Goal: Task Accomplishment & Management: Complete application form

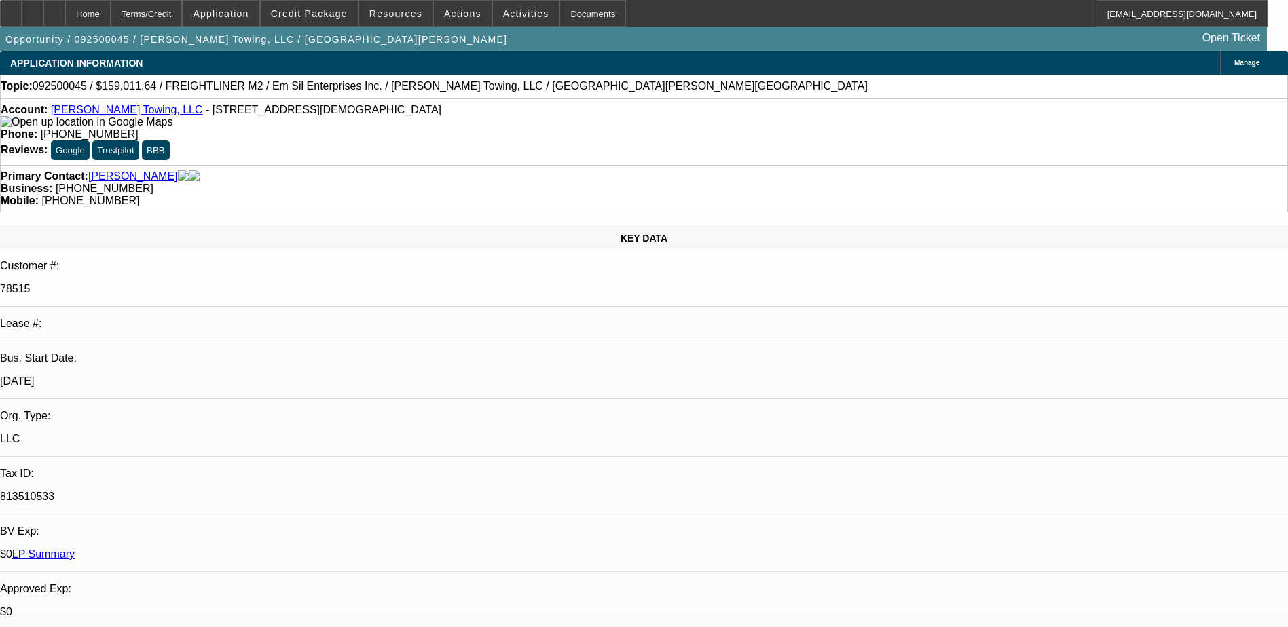
select select "0"
select select "3"
select select "0"
select select "6"
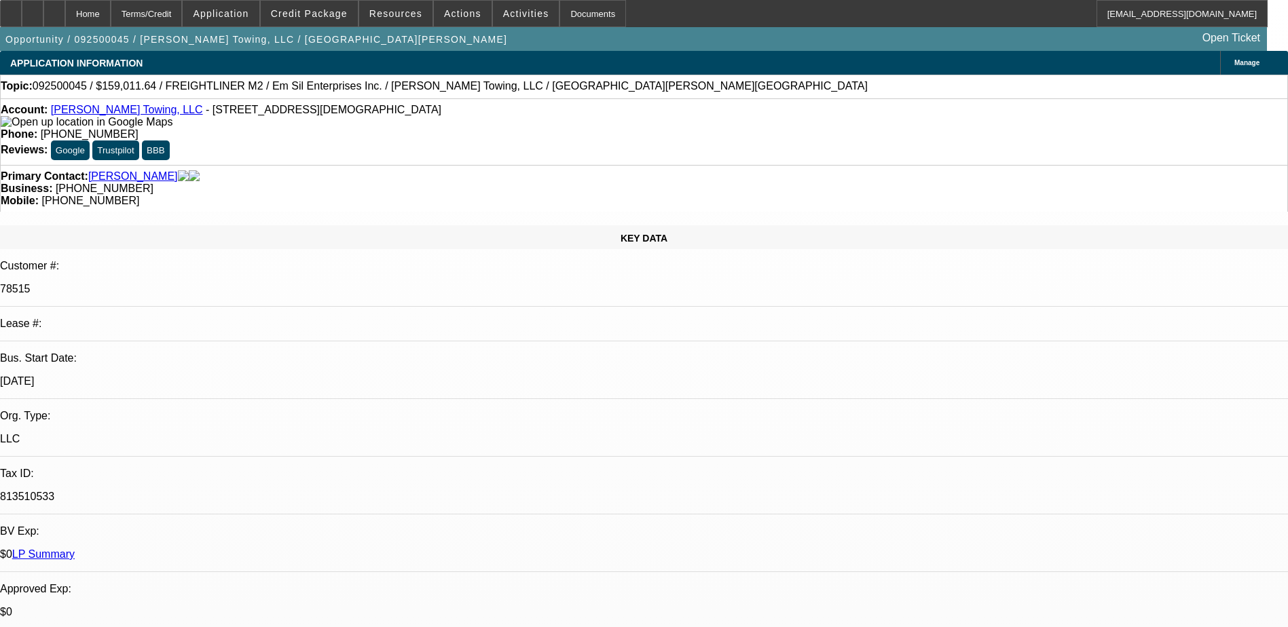
select select "0"
select select "6"
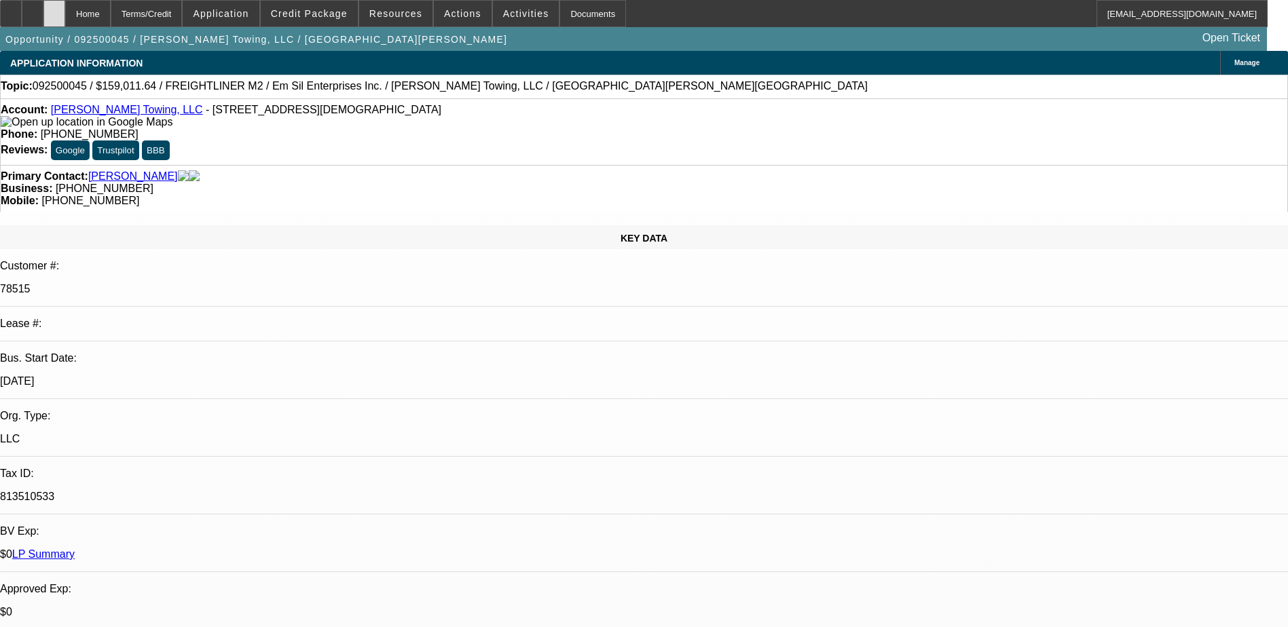
click at [65, 16] on div at bounding box center [54, 13] width 22 height 27
select select "0"
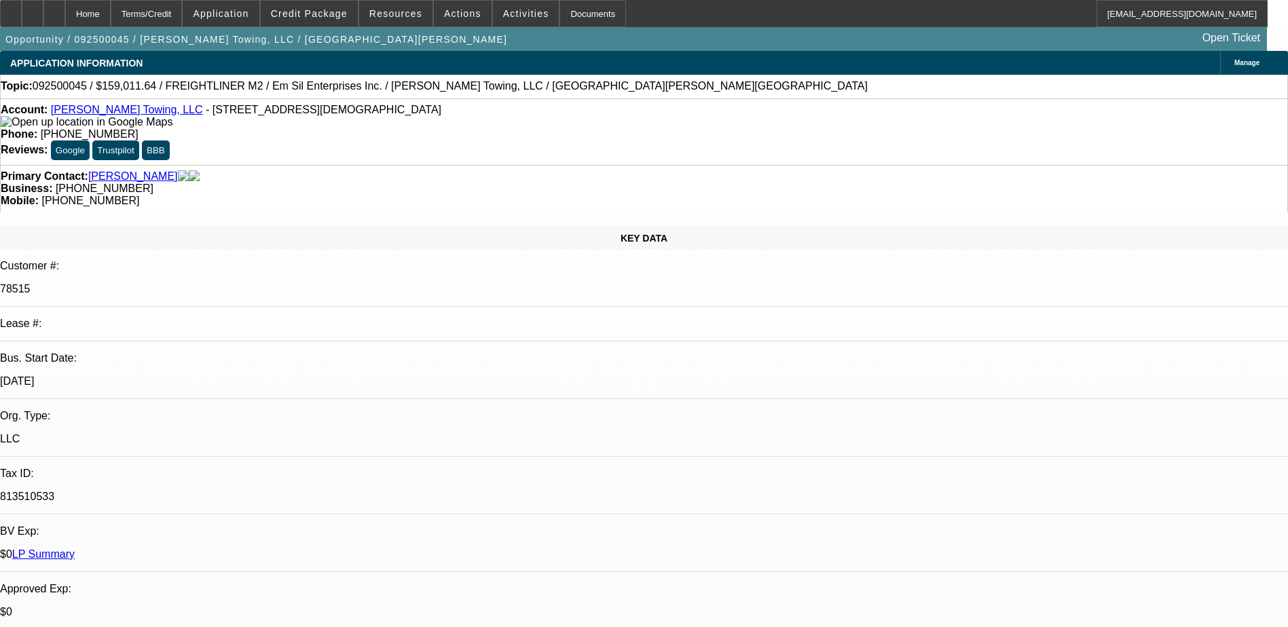
select select "0"
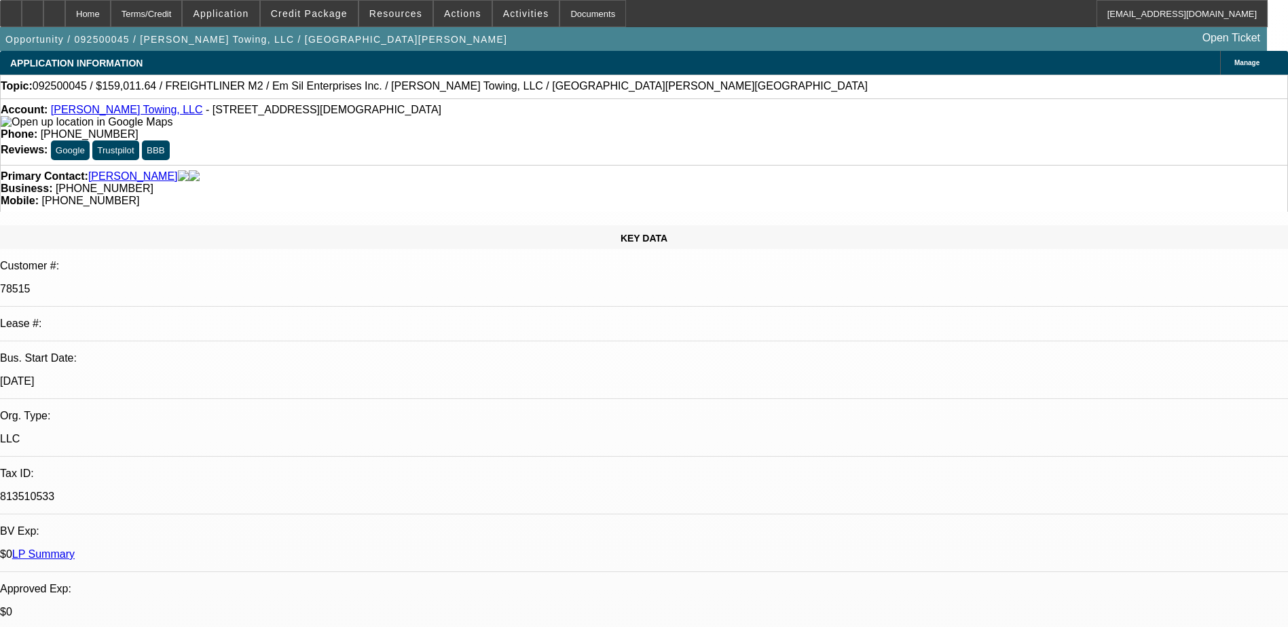
select select "0"
select select "1"
select select "3"
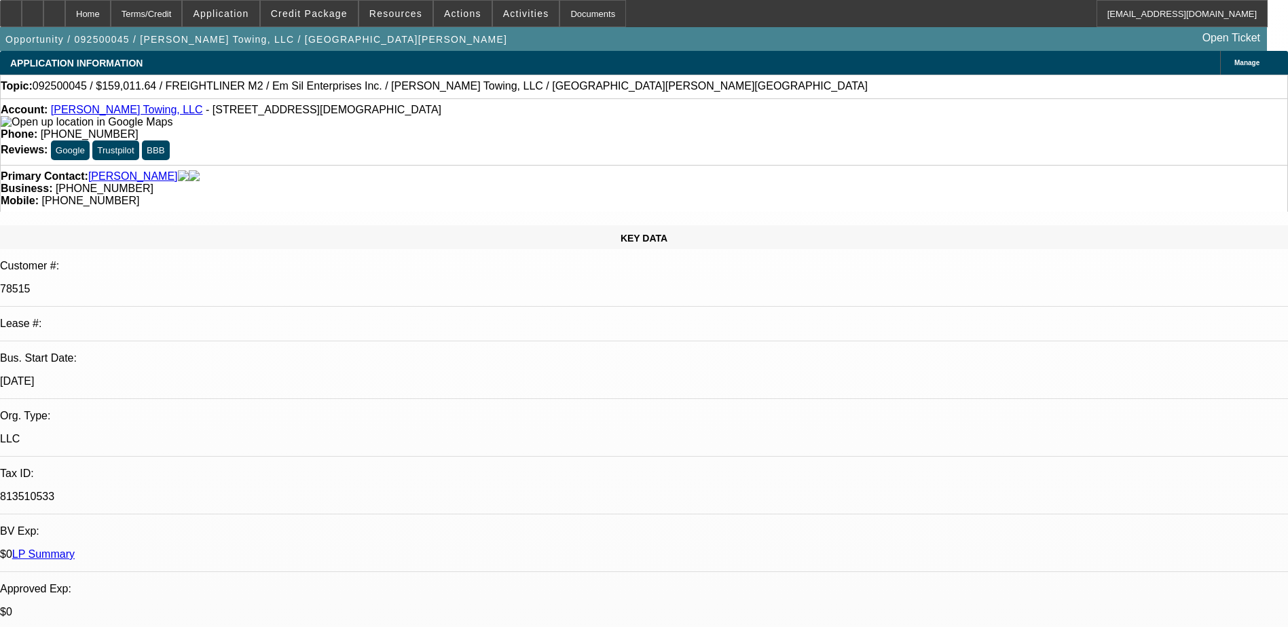
select select "6"
select select "1"
select select "3"
select select "6"
select select "1"
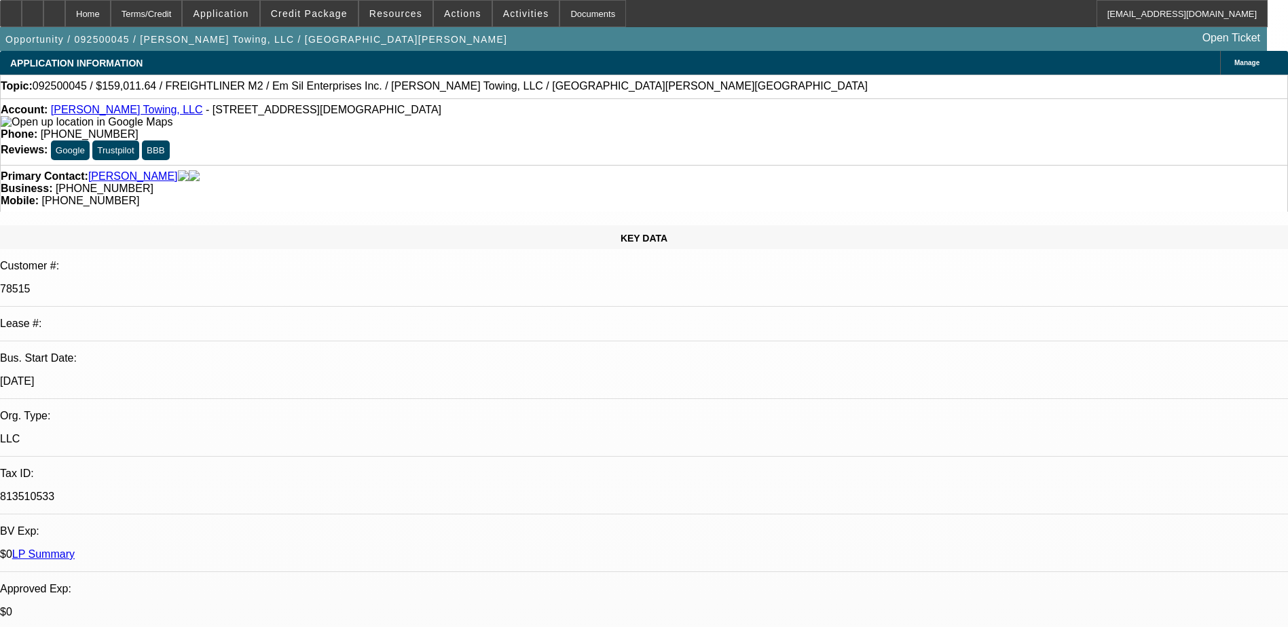
select select "3"
select select "6"
select select "1"
select select "3"
select select "6"
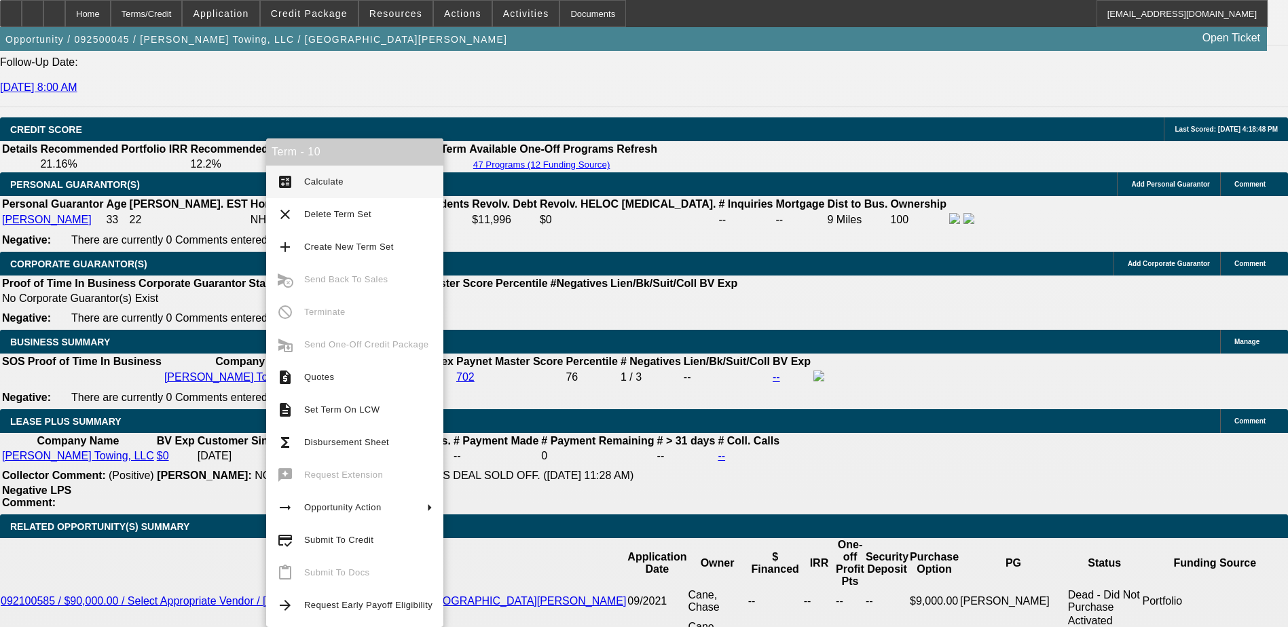
scroll to position [2012, 0]
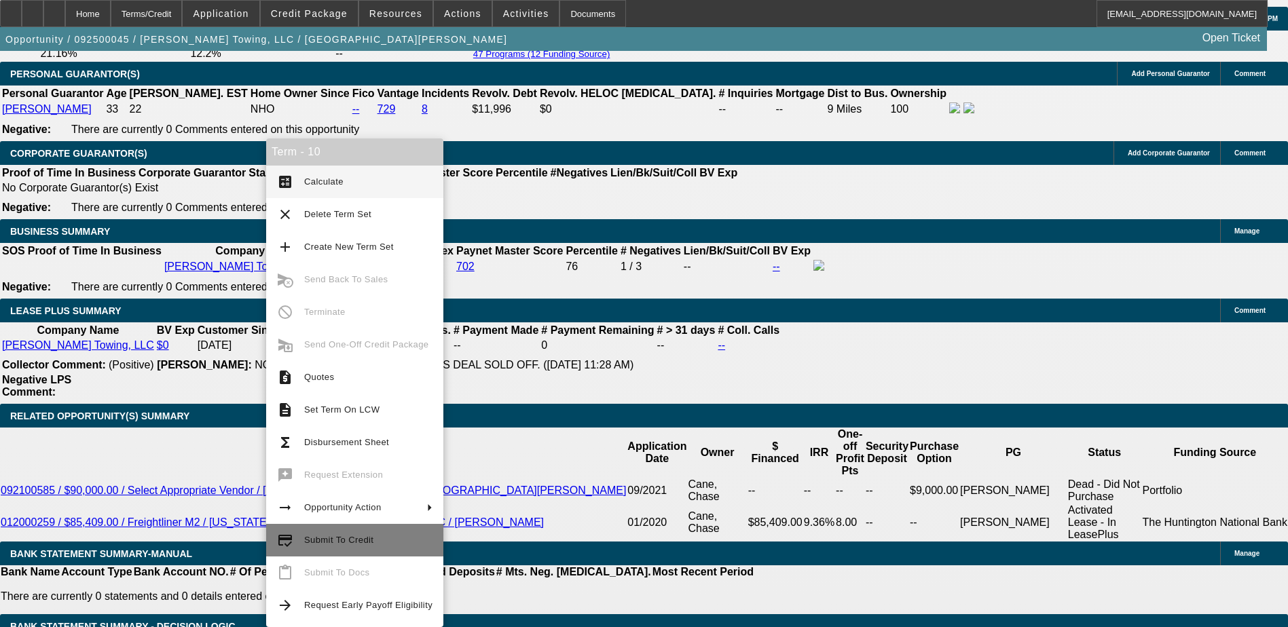
click at [359, 551] on button "credit_score Submit To Credit" at bounding box center [354, 540] width 177 height 33
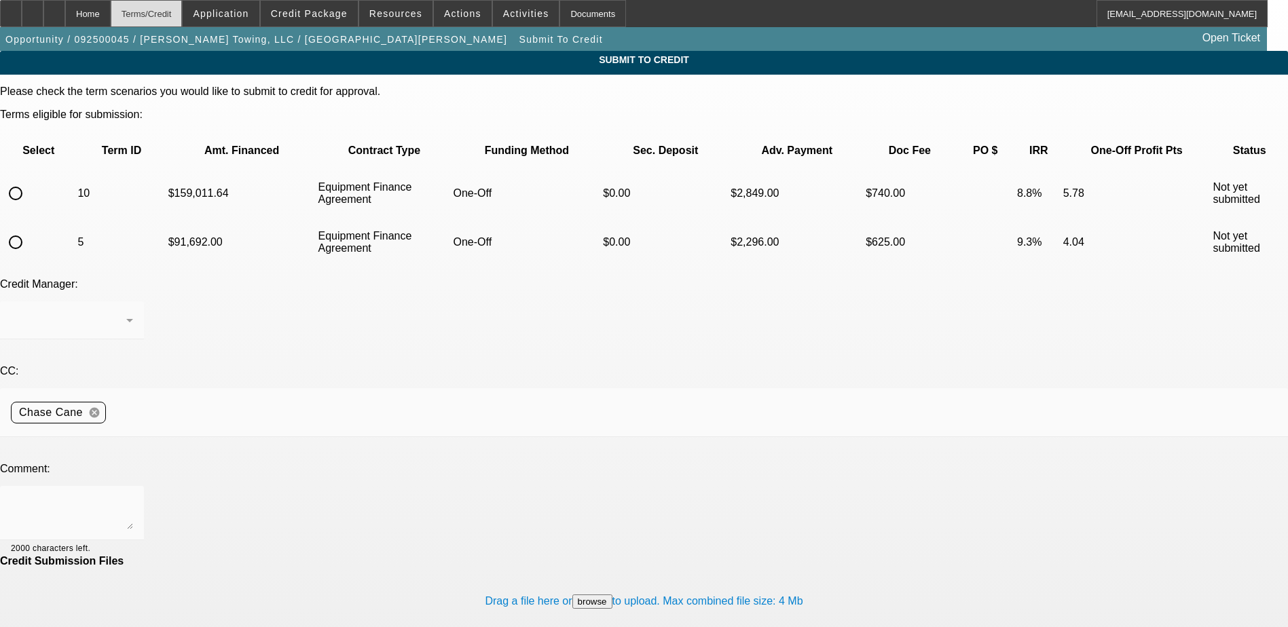
click at [183, 16] on div "Terms/Credit" at bounding box center [147, 13] width 72 height 27
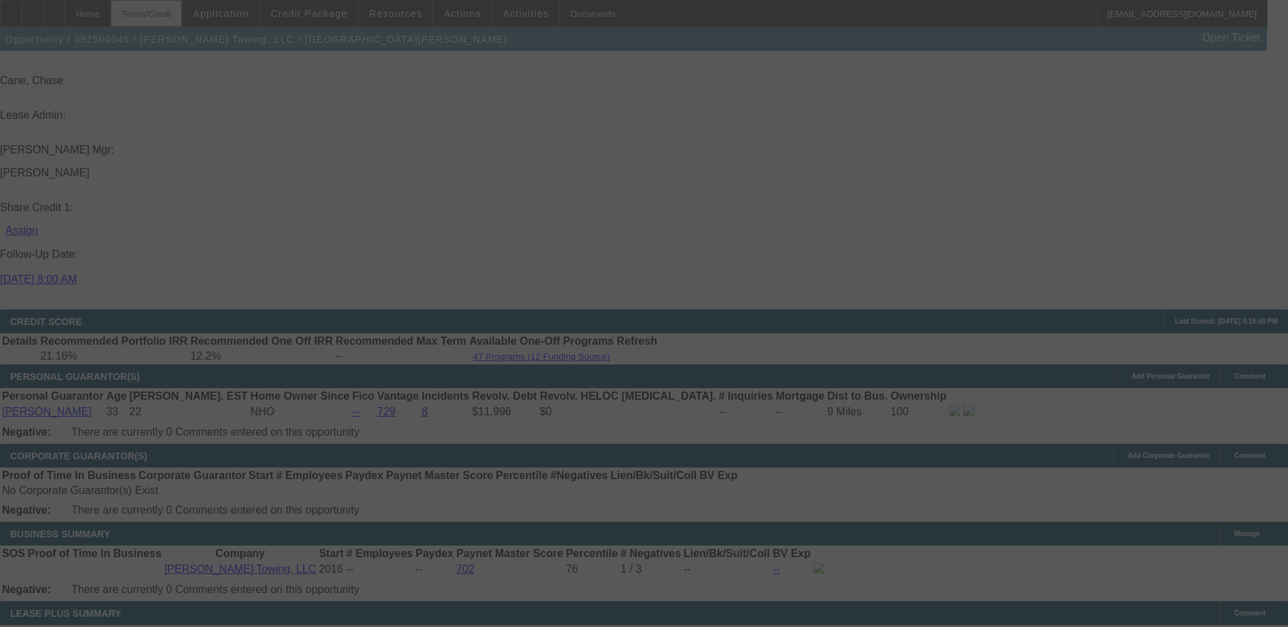
scroll to position [1704, 0]
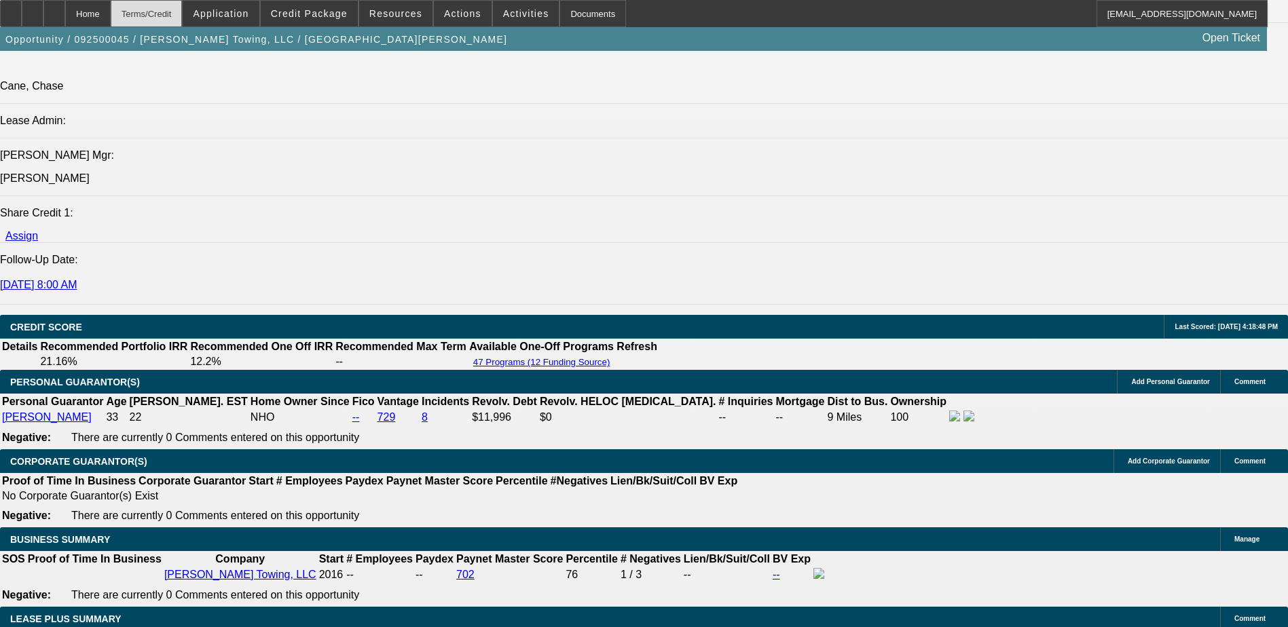
select select "0"
select select "3"
select select "0"
select select "6"
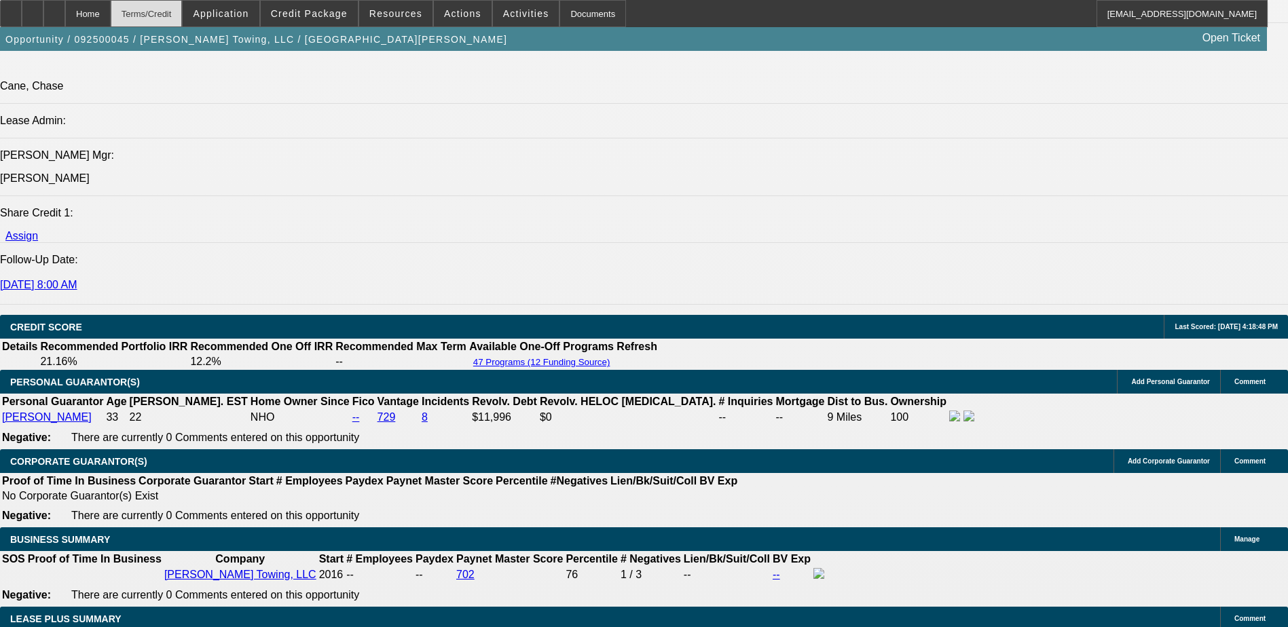
select select "0"
select select "3"
select select "0"
select select "6"
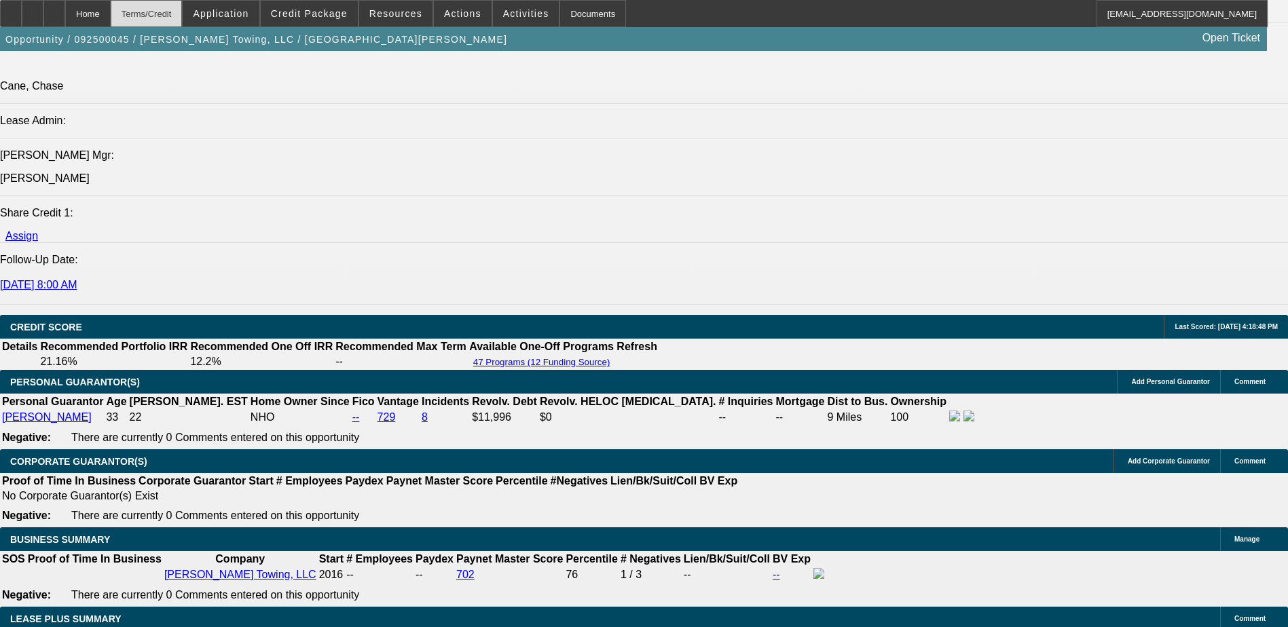
select select "0"
select select "3"
select select "0"
select select "6"
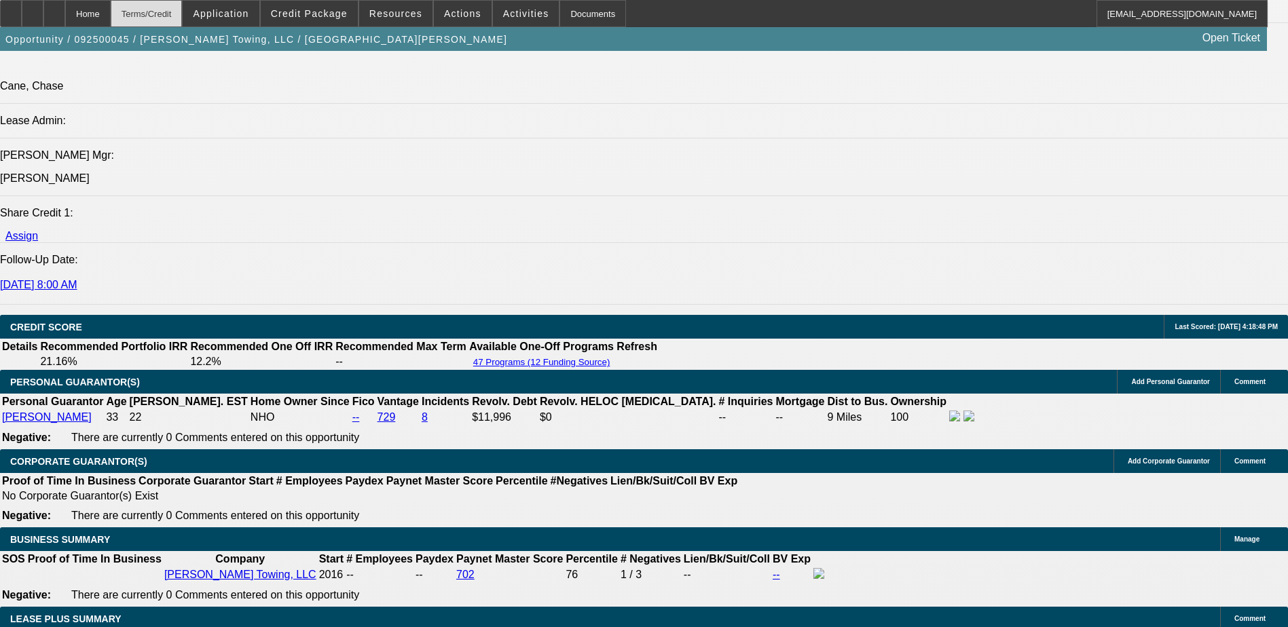
select select "0"
select select "3"
select select "0"
select select "6"
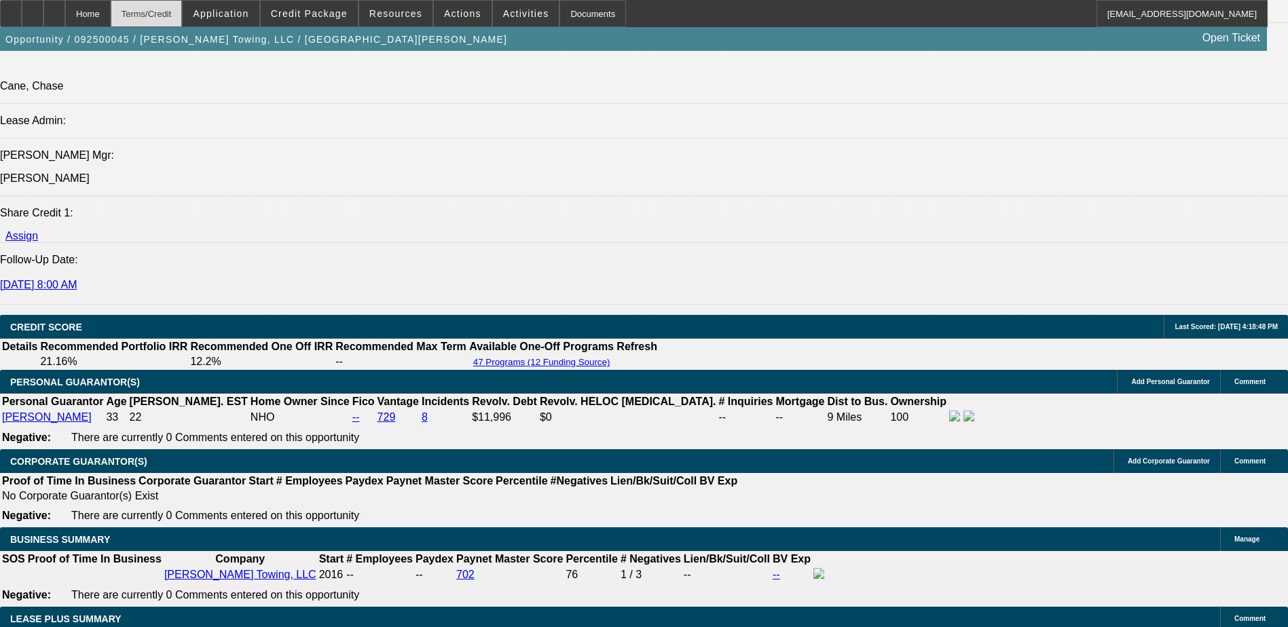
scroll to position [1814, 0]
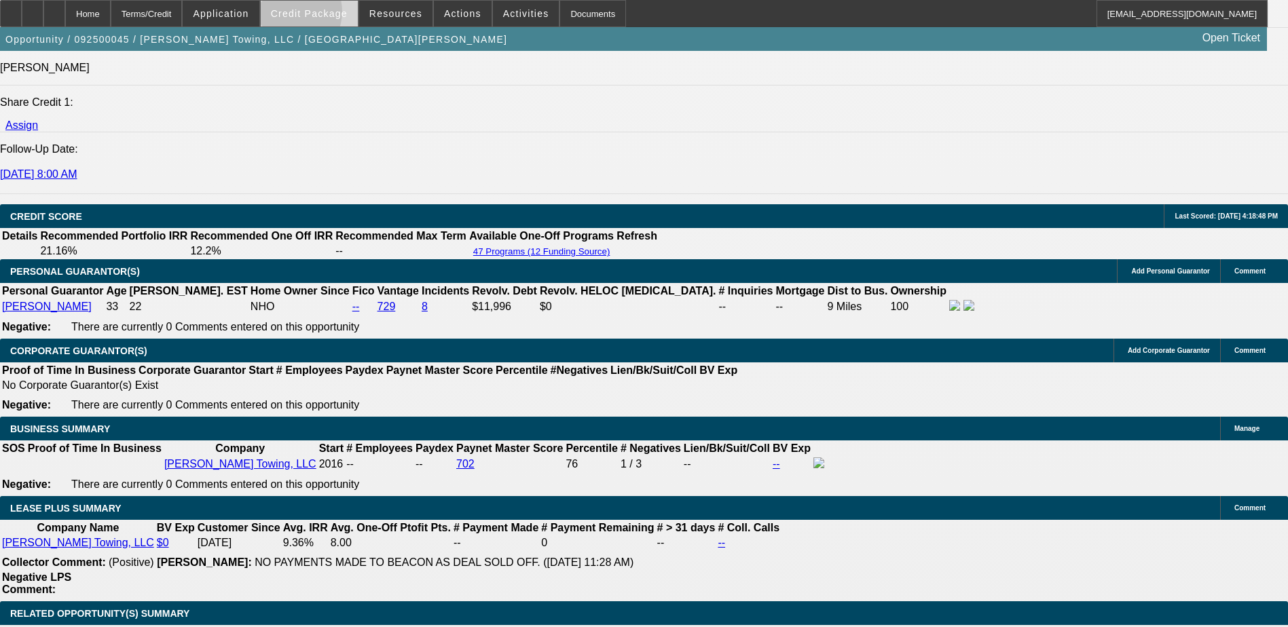
click at [312, 15] on span "Credit Package" at bounding box center [309, 13] width 77 height 11
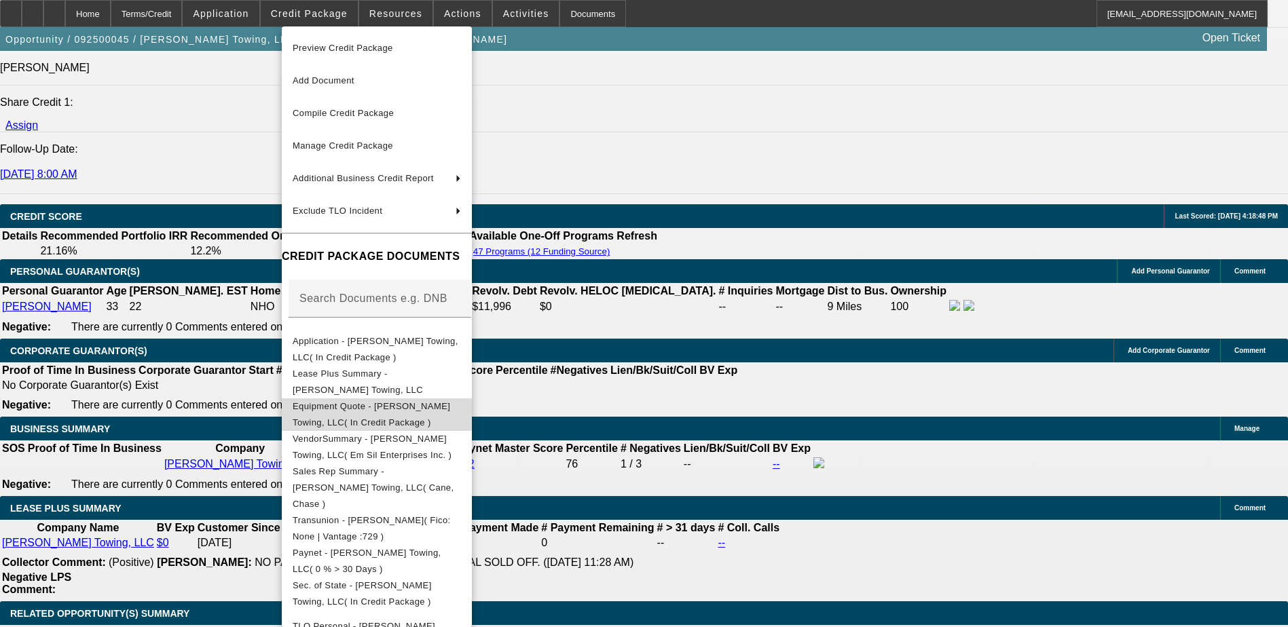
click at [358, 405] on span "Equipment Quote - Tyler Clark's Towing, LLC( In Credit Package )" at bounding box center [372, 414] width 158 height 26
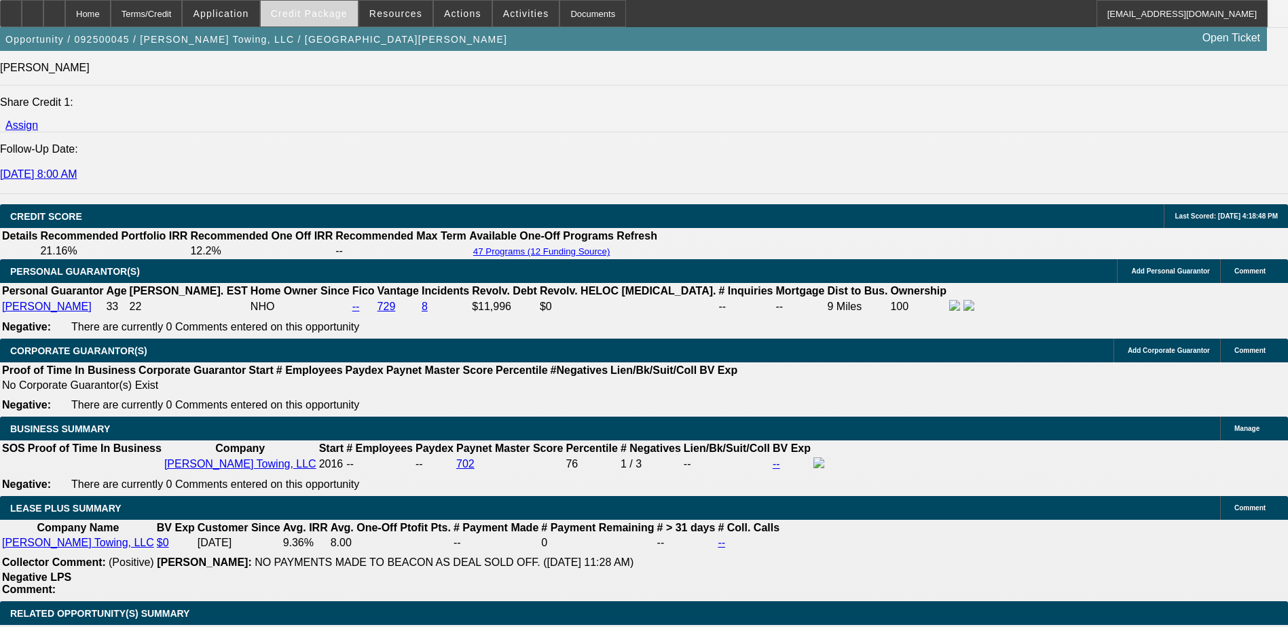
click at [319, 14] on span "Credit Package" at bounding box center [309, 13] width 77 height 11
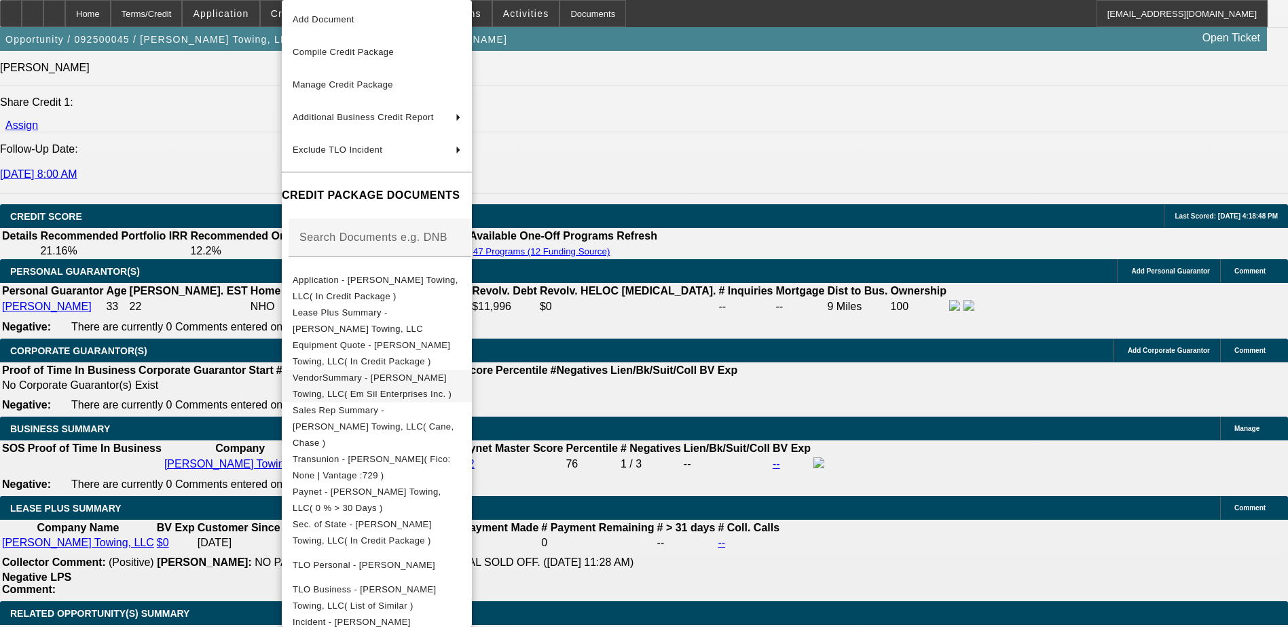
scroll to position [49, 0]
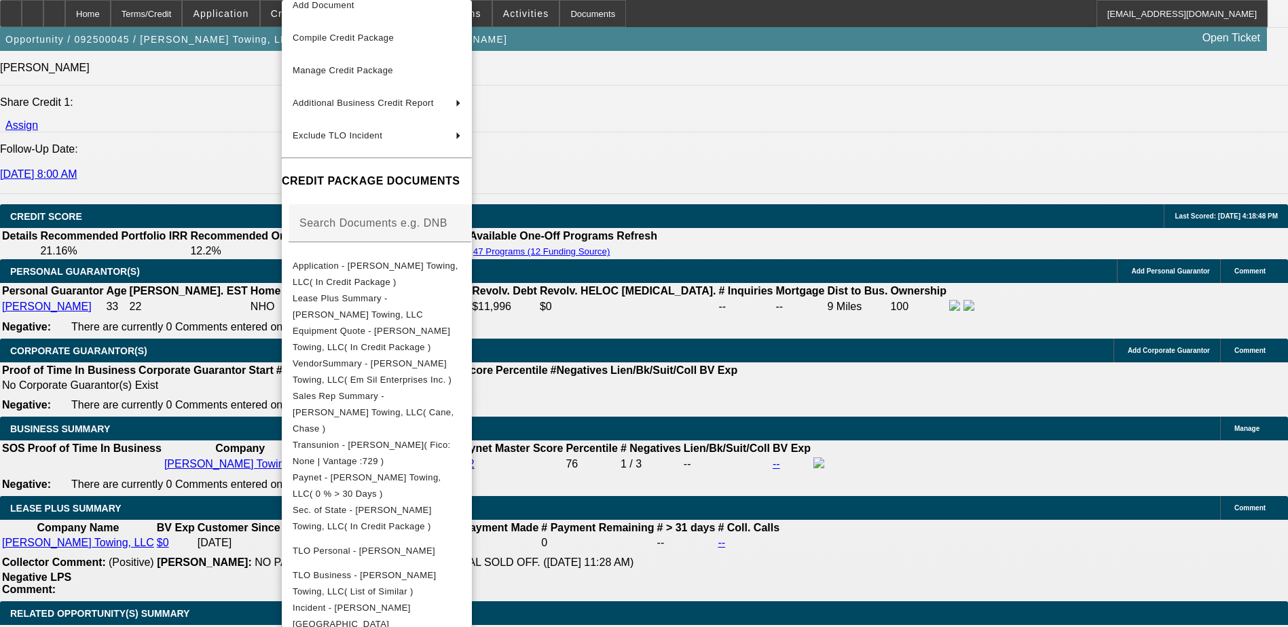
drag, startPoint x: 227, startPoint y: 355, endPoint x: 209, endPoint y: 392, distance: 40.7
click at [209, 392] on div at bounding box center [644, 313] width 1288 height 627
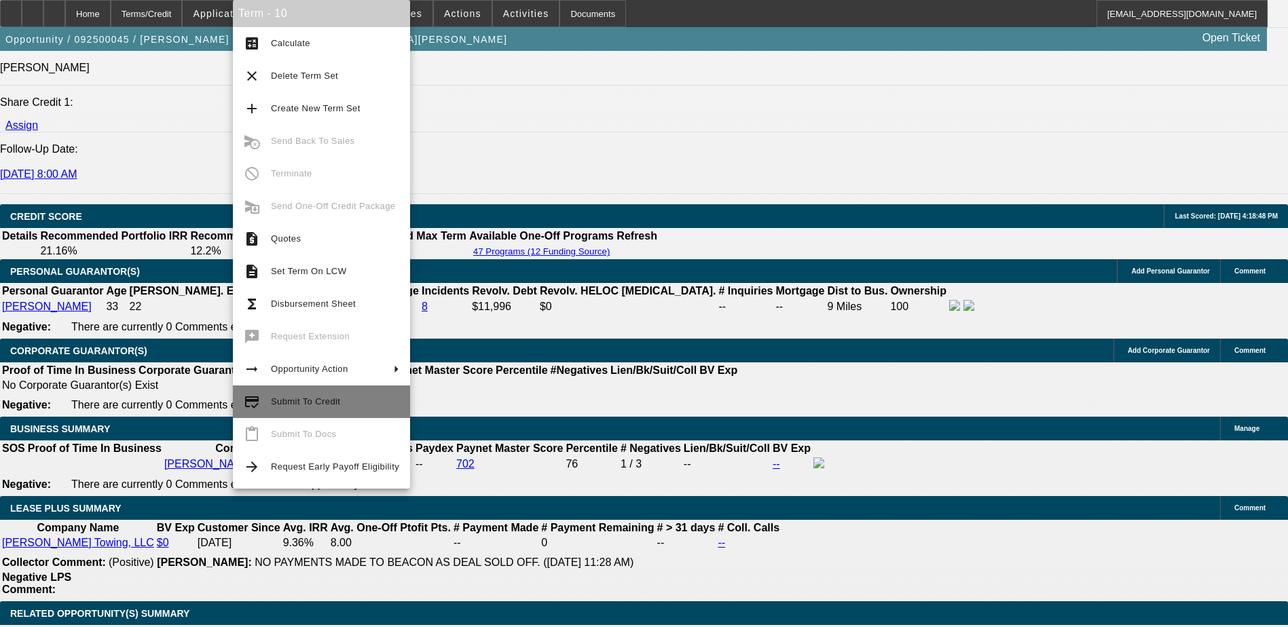
click at [293, 405] on span "Submit To Credit" at bounding box center [305, 402] width 69 height 10
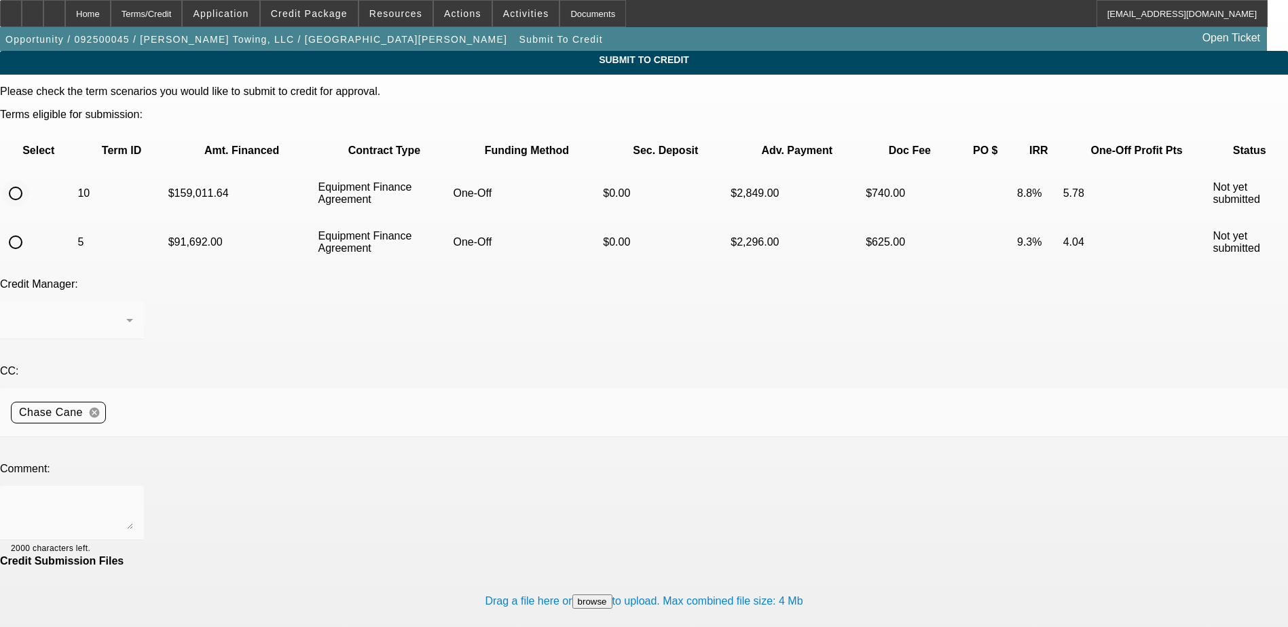
click at [29, 180] on input "radio" at bounding box center [15, 193] width 27 height 27
radio input "true"
click at [133, 497] on textarea at bounding box center [72, 513] width 122 height 33
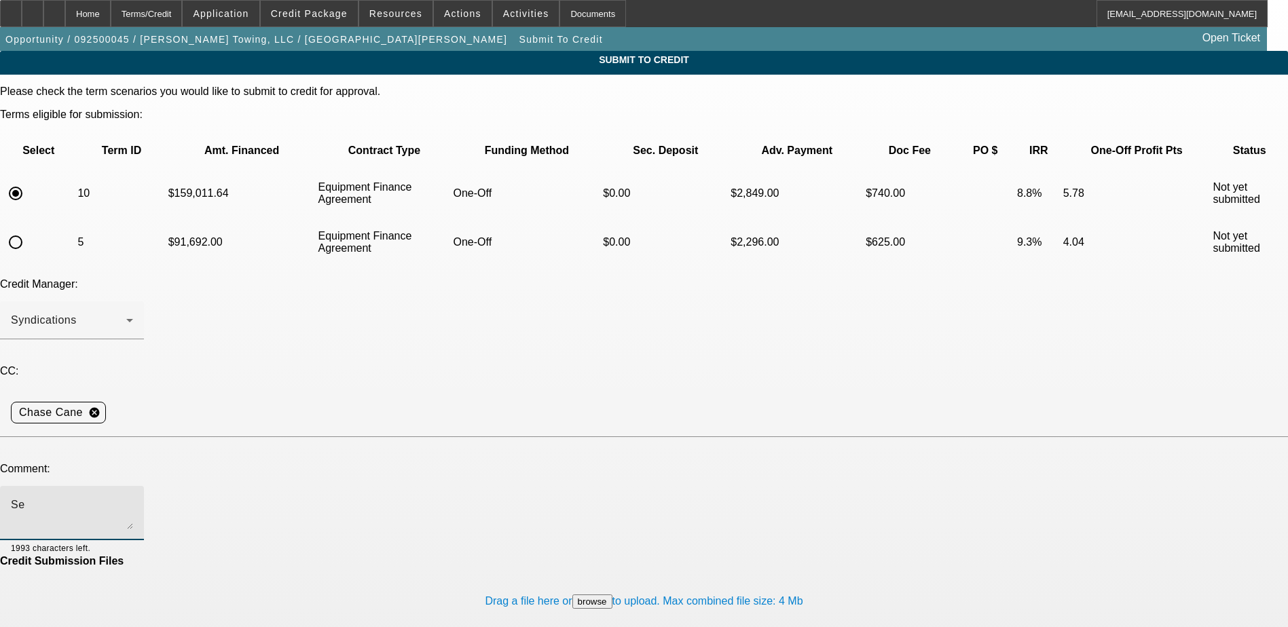
type textarea "S"
click at [133, 497] on textarea "Customer has shifted focus back to the brand new truck that was originally appr…" at bounding box center [72, 513] width 122 height 33
type textarea "Customer has shifted focus back to the brand new truck that was originally appr…"
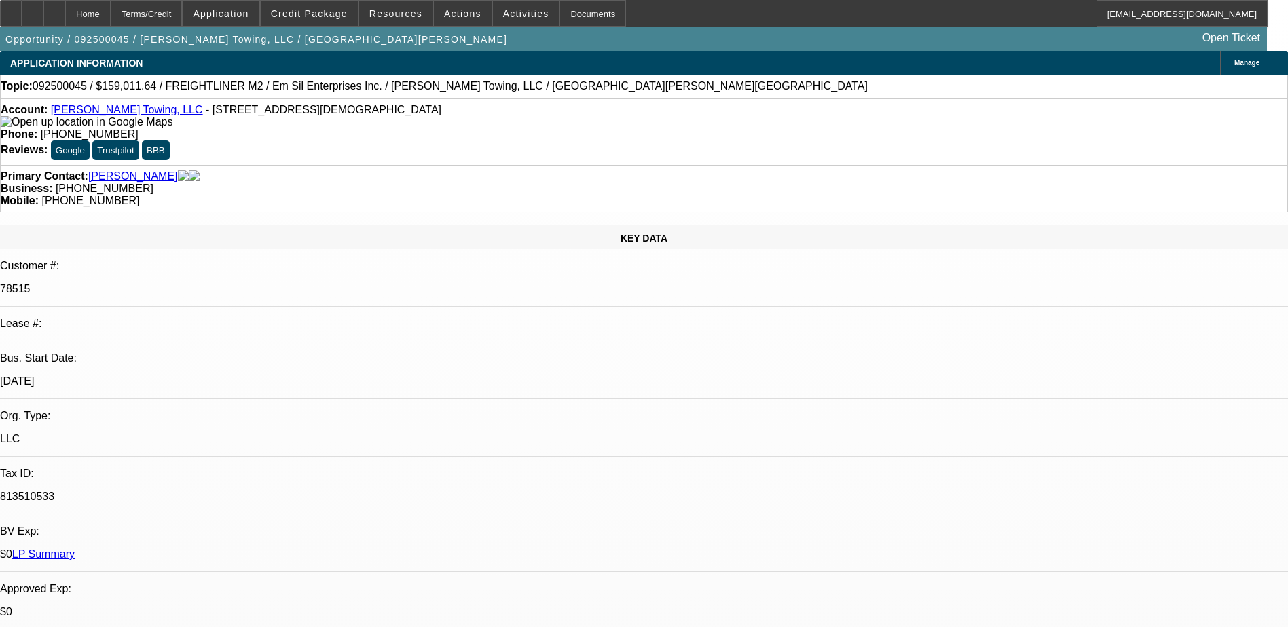
select select "0"
select select "3"
select select "0"
select select "6"
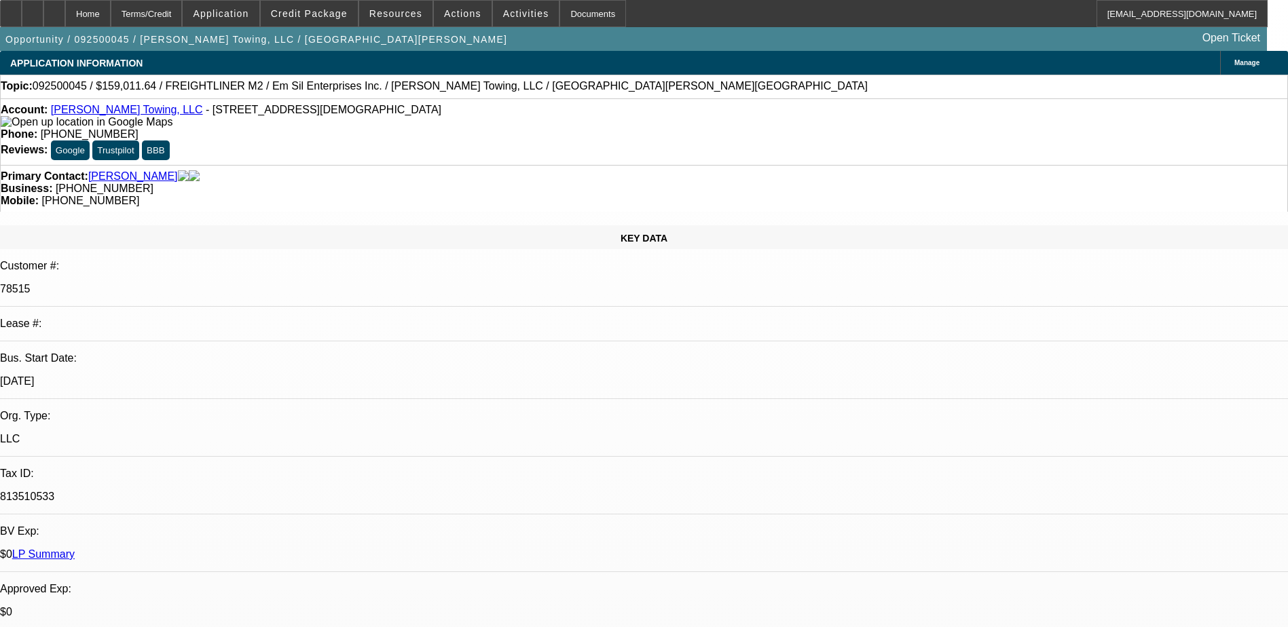
select select "0"
select select "3"
select select "0"
select select "6"
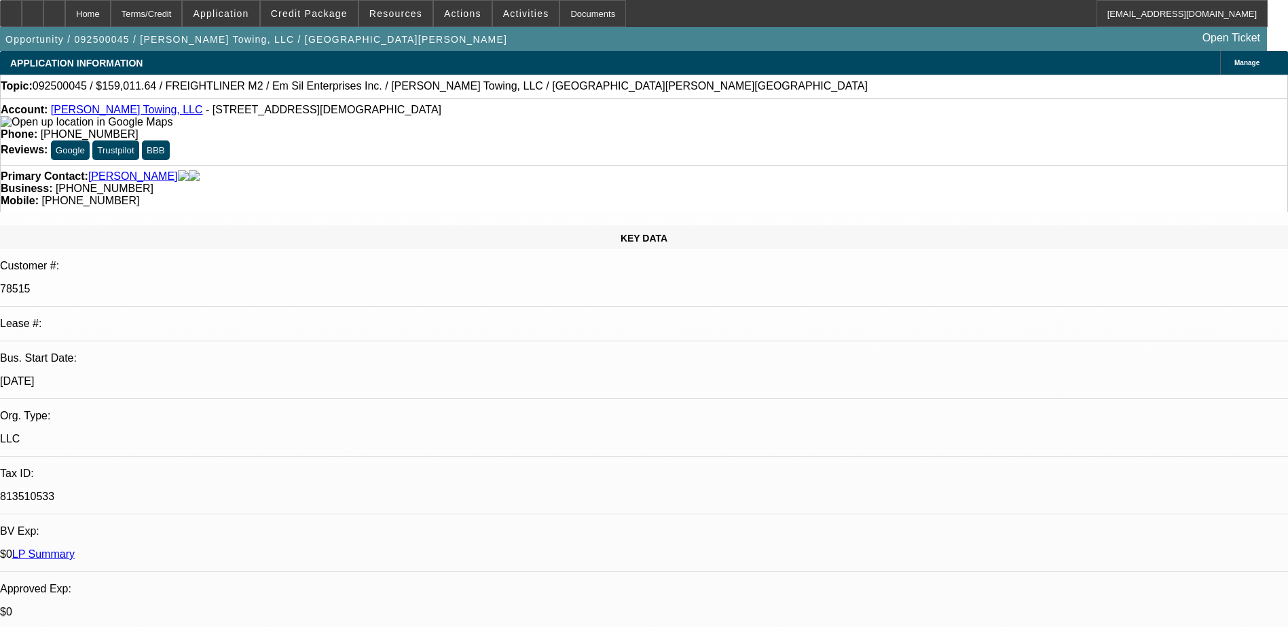
select select "0"
select select "3"
select select "0"
select select "6"
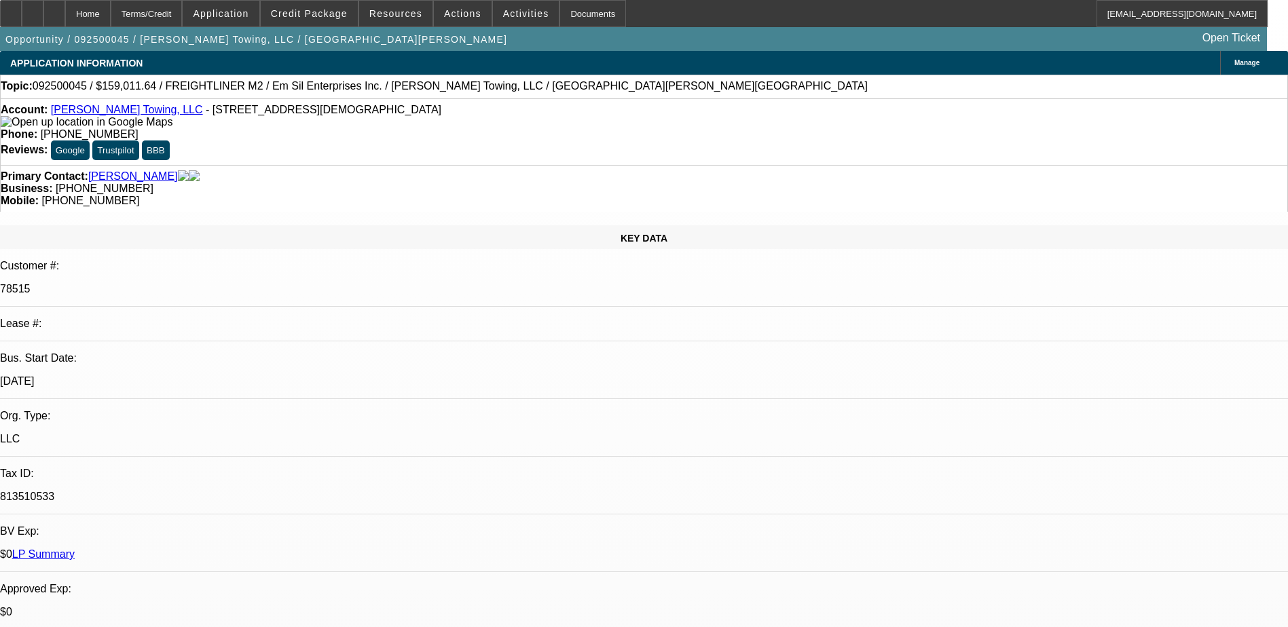
select select "0"
select select "3"
select select "0"
select select "6"
